Goal: Navigation & Orientation: Understand site structure

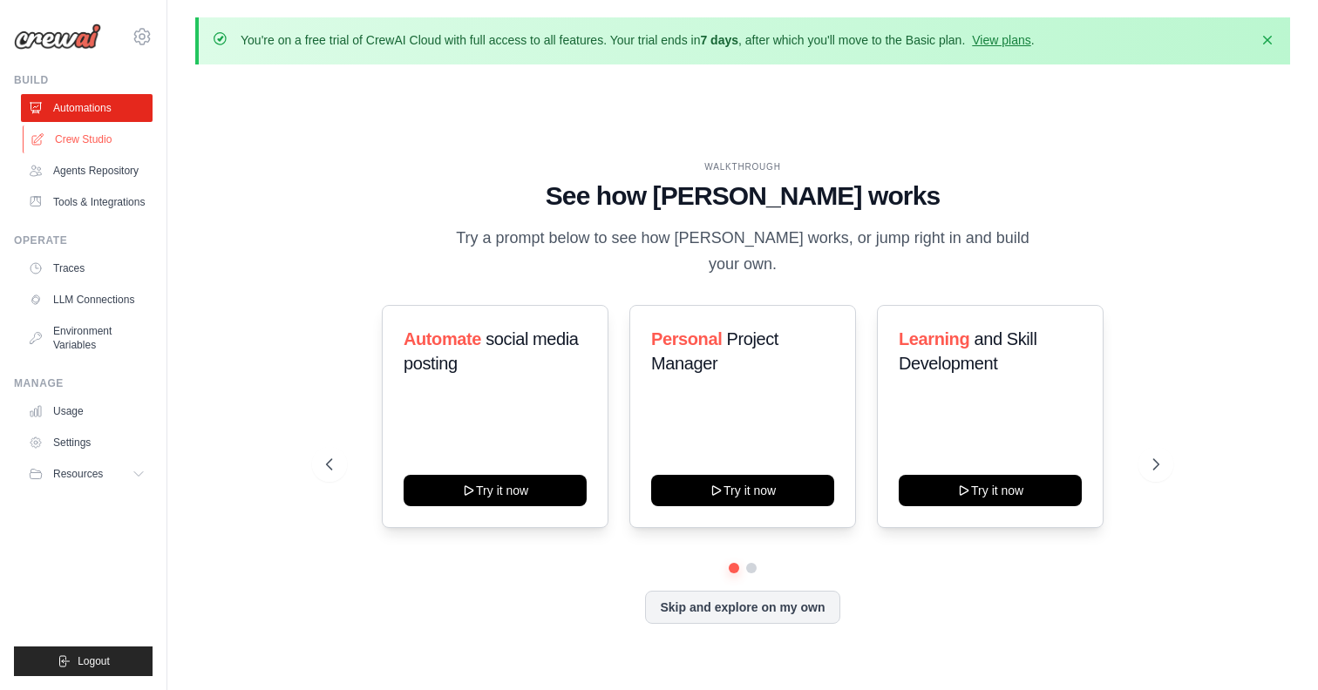
click at [87, 139] on link "Crew Studio" at bounding box center [89, 140] width 132 height 28
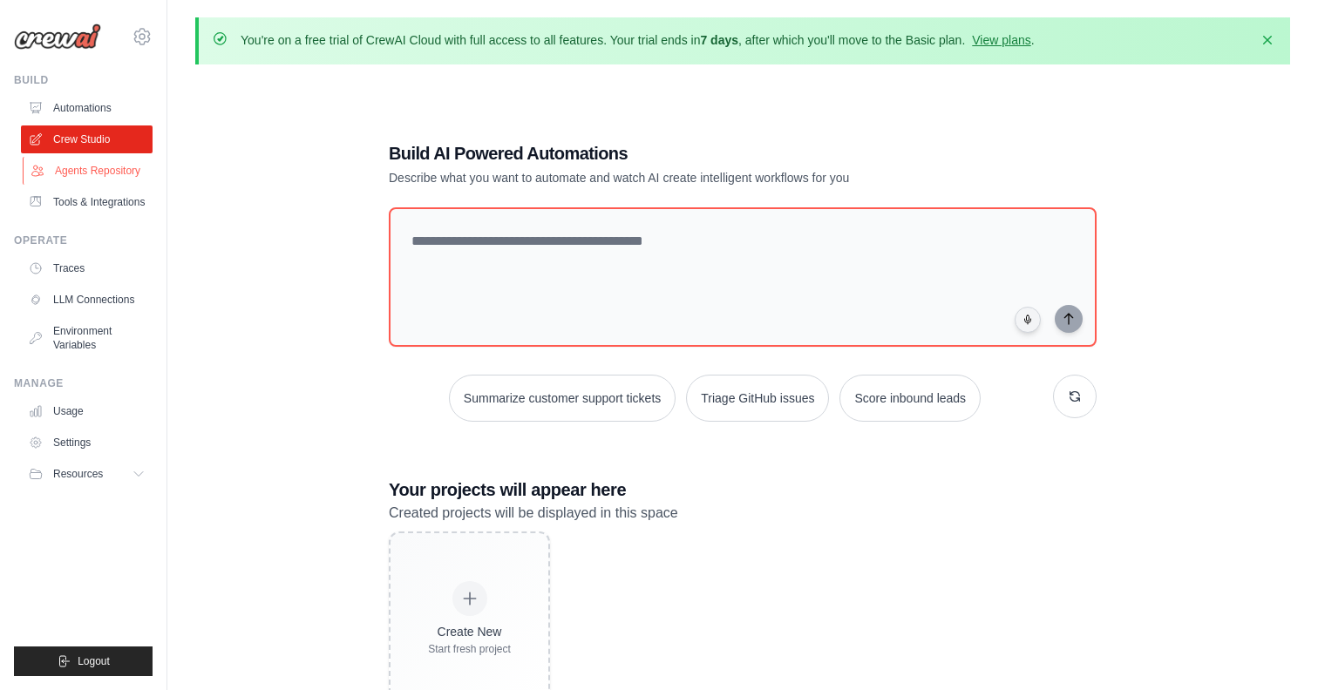
click at [95, 171] on link "Agents Repository" at bounding box center [89, 171] width 132 height 28
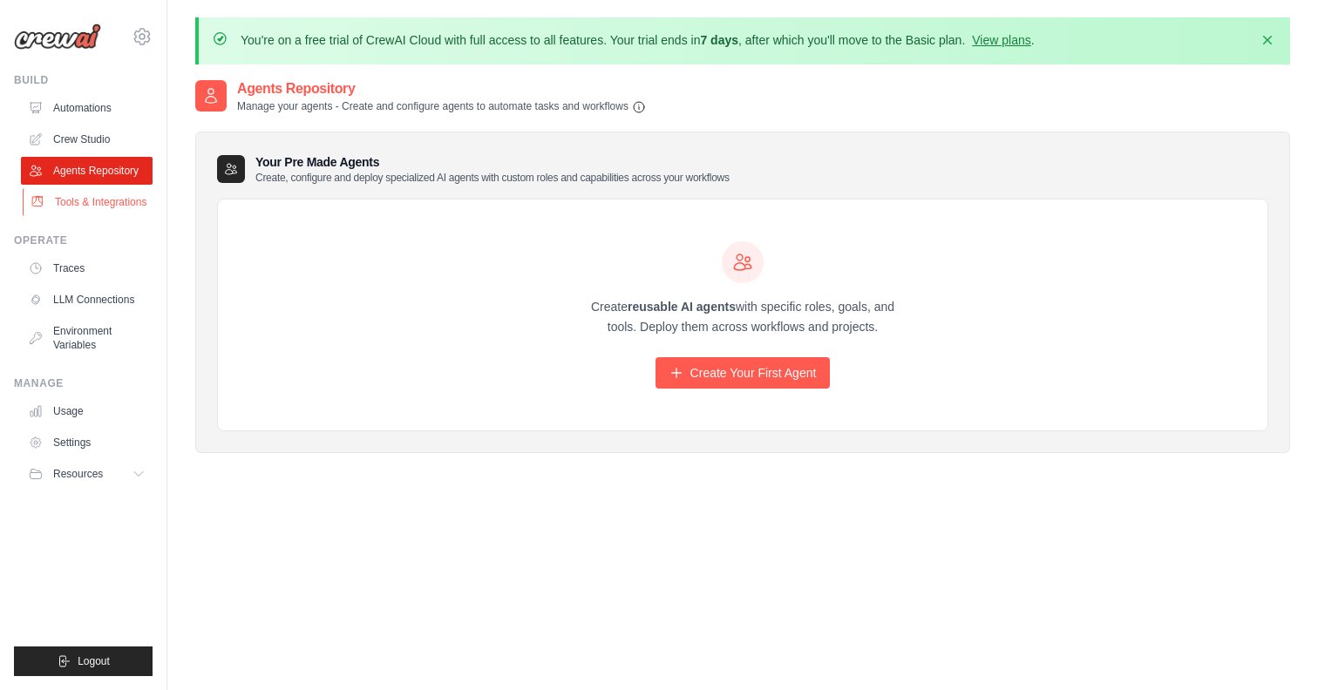
click at [93, 199] on link "Tools & Integrations" at bounding box center [89, 202] width 132 height 28
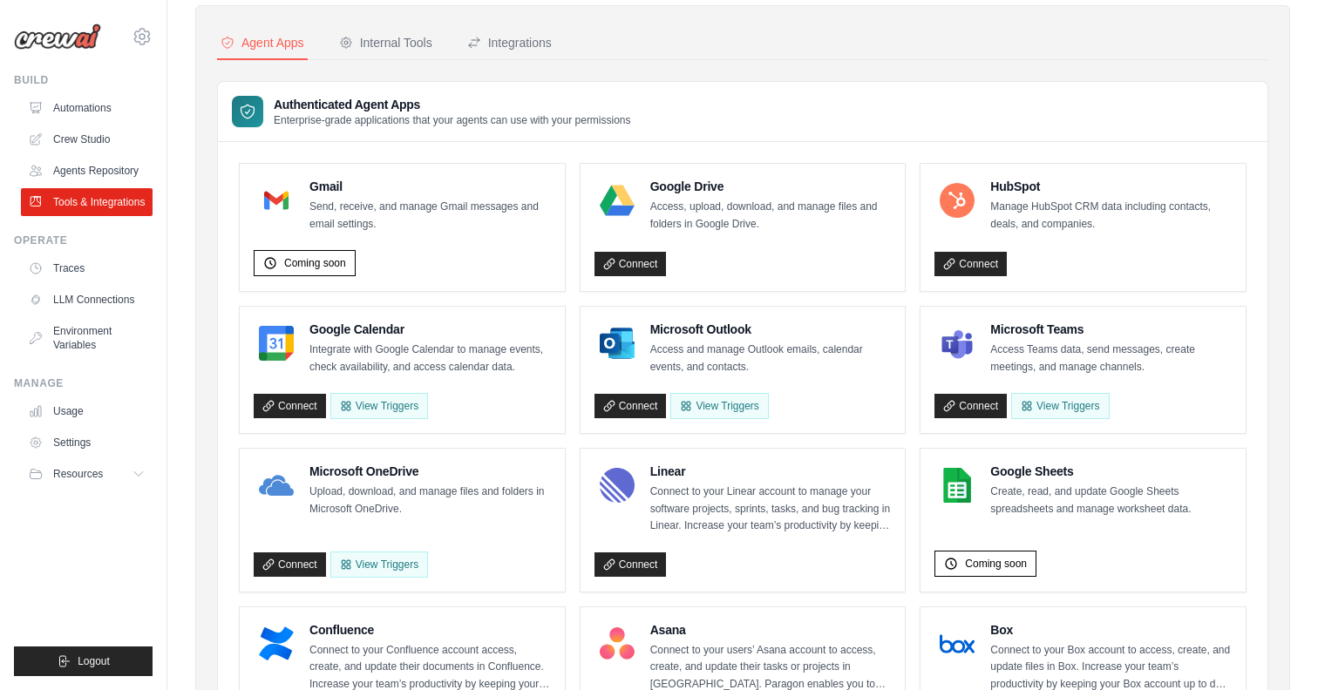
scroll to position [92, 0]
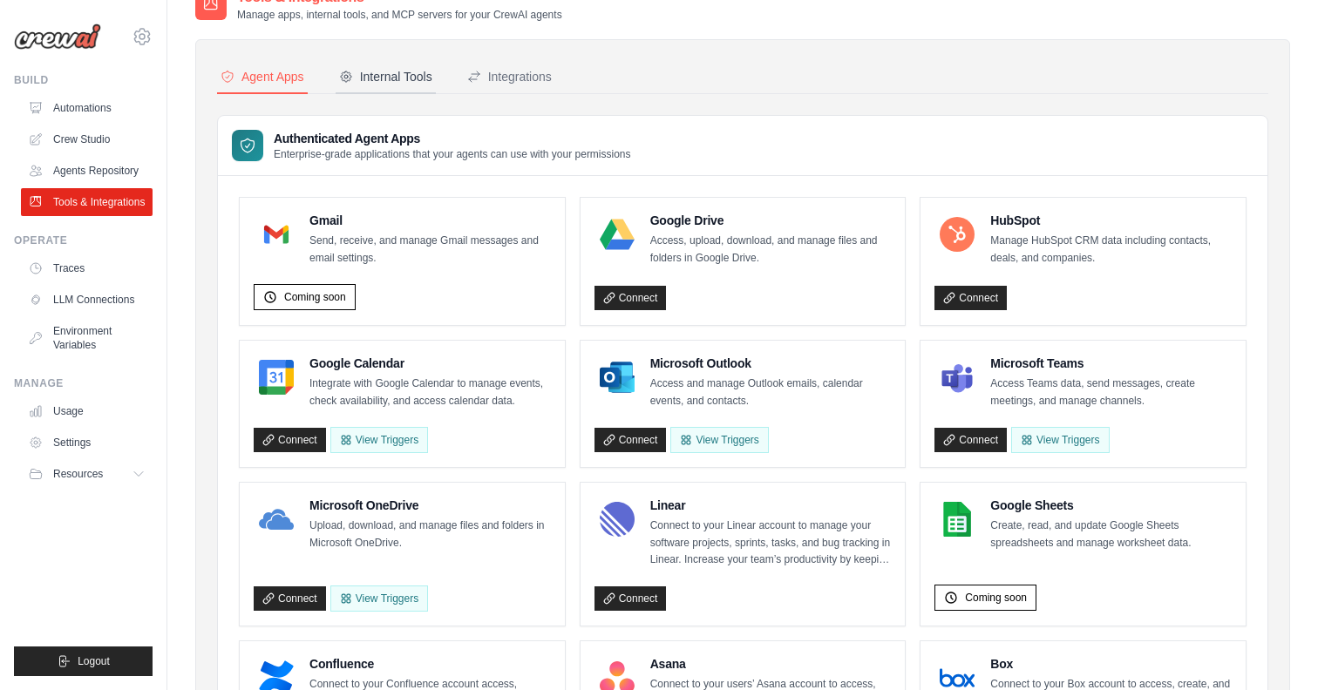
click at [392, 82] on div "Internal Tools" at bounding box center [385, 76] width 93 height 17
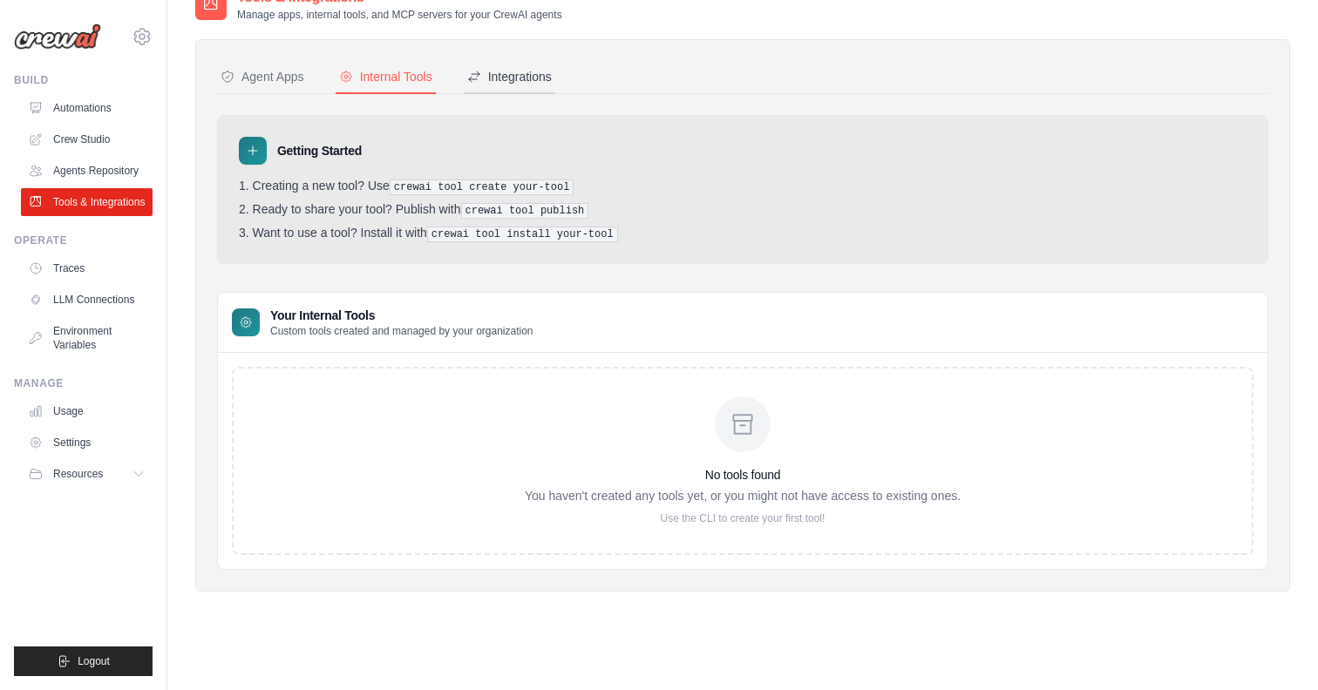
click at [496, 85] on button "Integrations" at bounding box center [510, 77] width 92 height 33
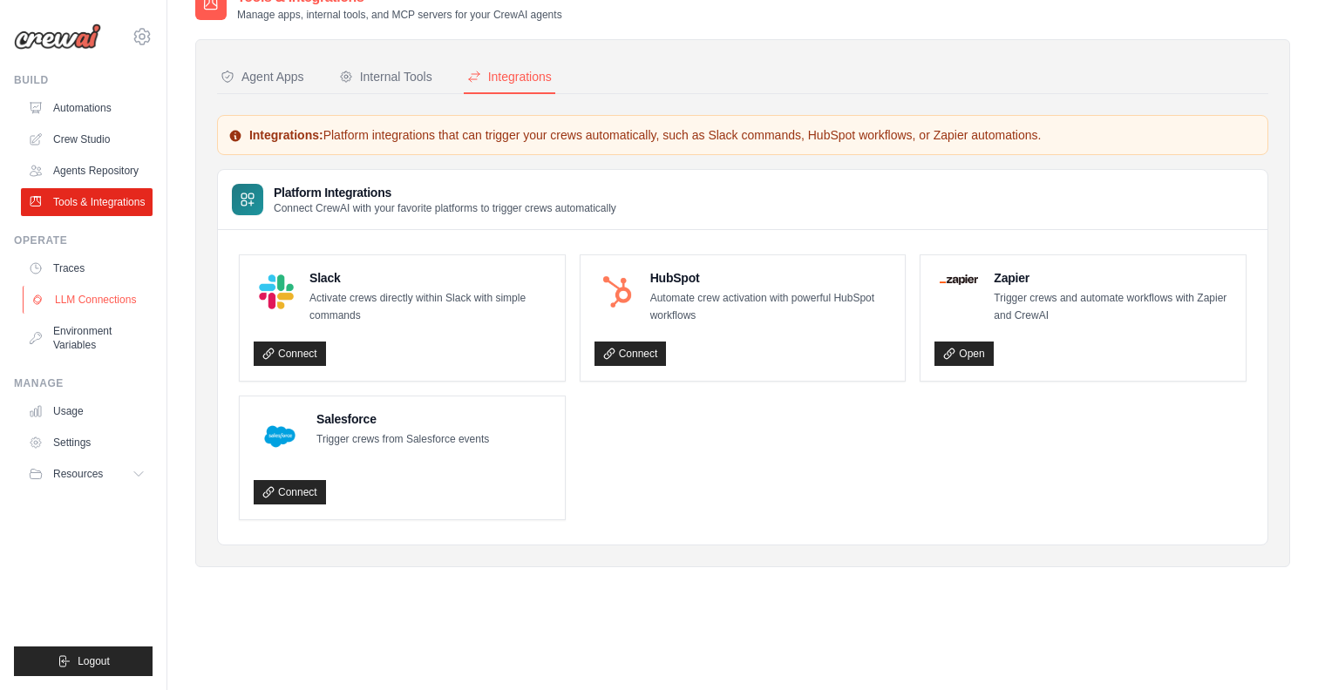
click at [114, 291] on link "LLM Connections" at bounding box center [89, 300] width 132 height 28
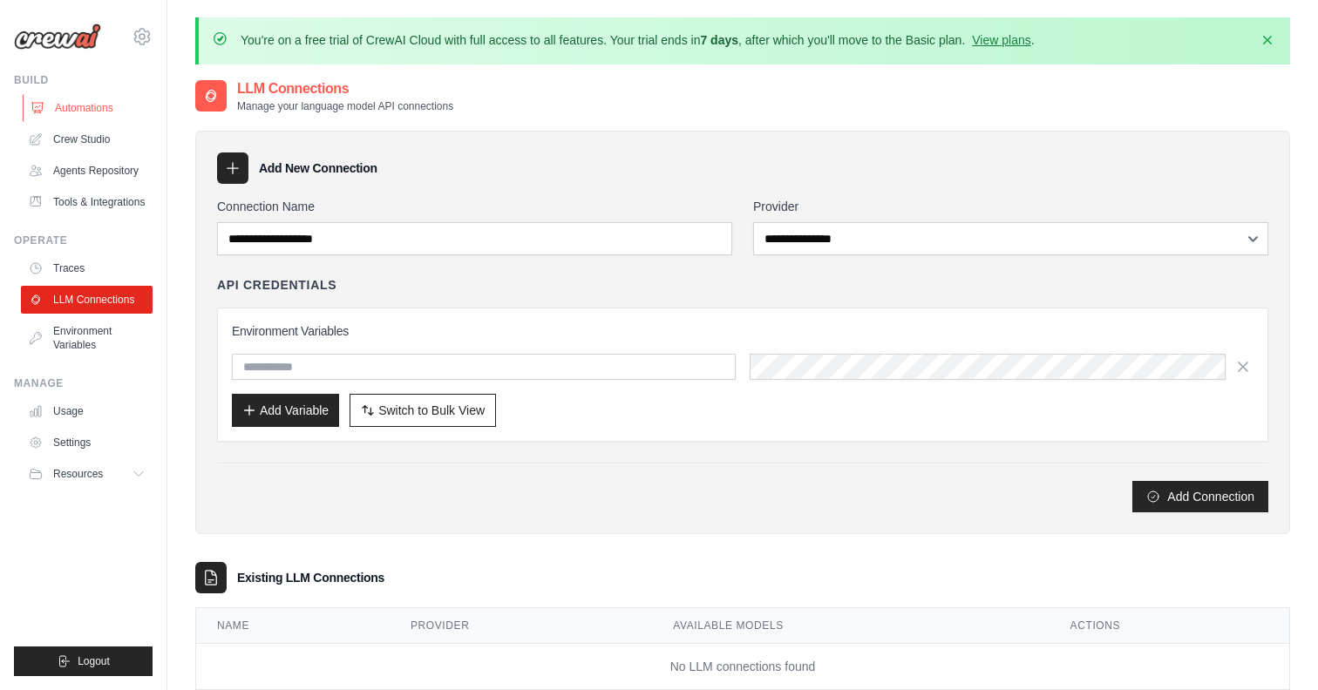
click at [73, 104] on link "Automations" at bounding box center [89, 108] width 132 height 28
